Goal: Find specific page/section

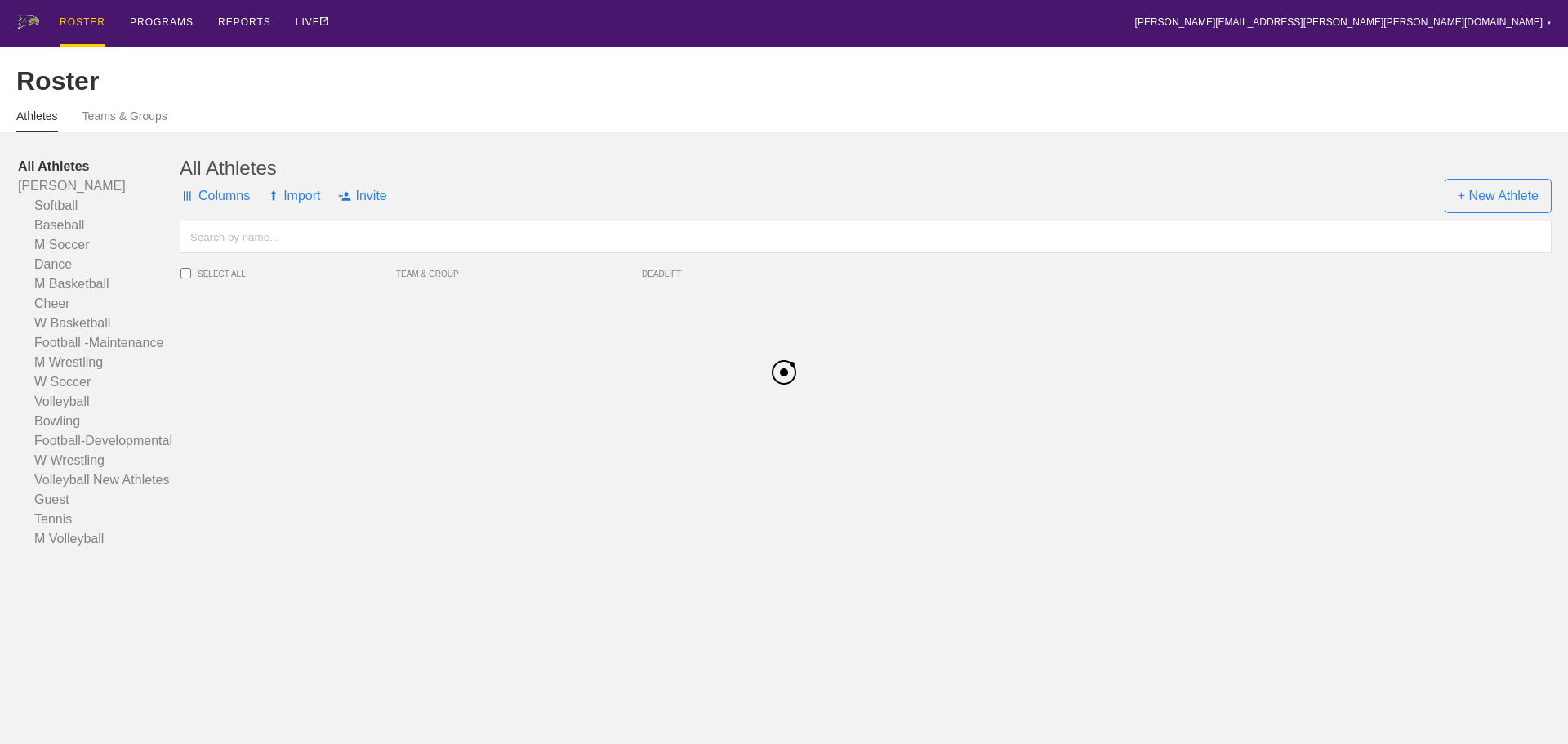
click at [222, 242] on input "text" at bounding box center [865, 237] width 1372 height 33
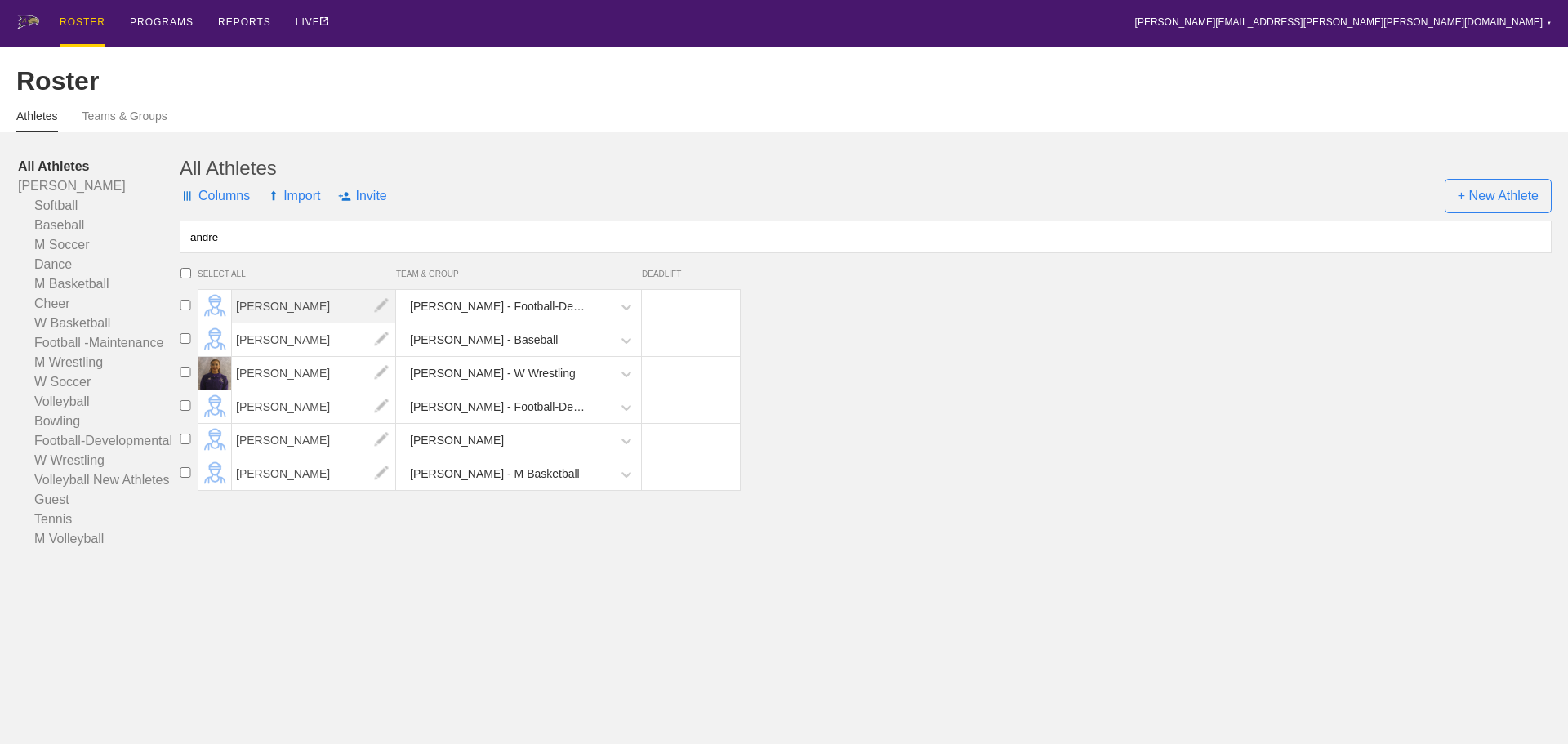
type input "andre"
click at [304, 317] on span "[PERSON_NAME]" at bounding box center [313, 307] width 165 height 33
